Goal: Task Accomplishment & Management: Complete application form

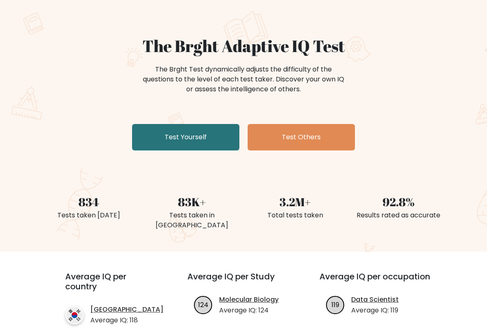
scroll to position [48, 0]
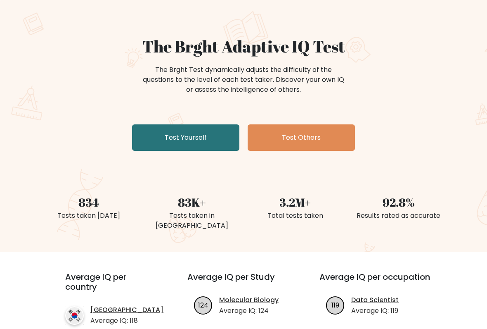
click at [172, 141] on link "Test Yourself" at bounding box center [185, 137] width 107 height 26
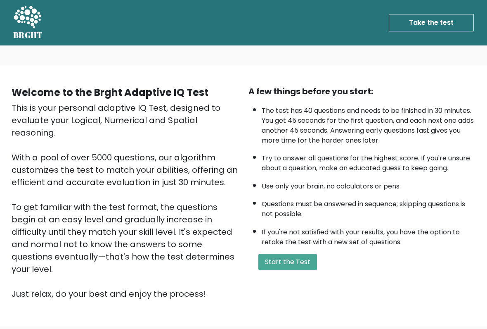
click at [311, 270] on button "Start the Test" at bounding box center [287, 262] width 59 height 17
click at [300, 261] on button "Start the Test" at bounding box center [287, 262] width 59 height 17
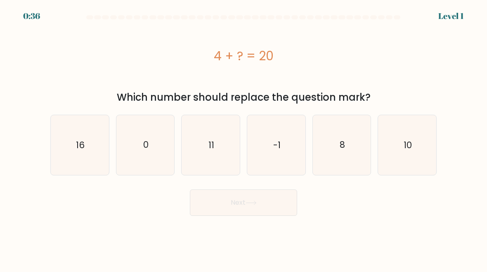
click at [76, 151] on text "16" at bounding box center [80, 145] width 9 height 12
click at [244, 138] on input "a. 16" at bounding box center [244, 137] width 0 height 2
radio input "true"
click at [279, 202] on button "Next" at bounding box center [243, 203] width 107 height 26
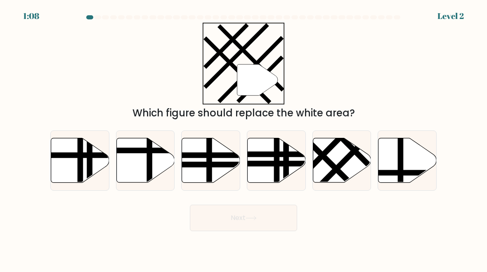
click at [63, 167] on icon at bounding box center [80, 160] width 58 height 45
click at [244, 138] on input "a." at bounding box center [244, 137] width 0 height 2
radio input "true"
click at [277, 213] on button "Next" at bounding box center [243, 218] width 107 height 26
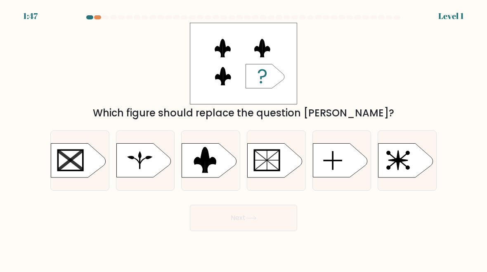
click at [195, 171] on rect at bounding box center [178, 142] width 151 height 115
click at [244, 138] on input "c." at bounding box center [244, 137] width 0 height 2
radio input "true"
click at [286, 223] on button "Next" at bounding box center [243, 218] width 107 height 26
